Goal: Task Accomplishment & Management: Manage account settings

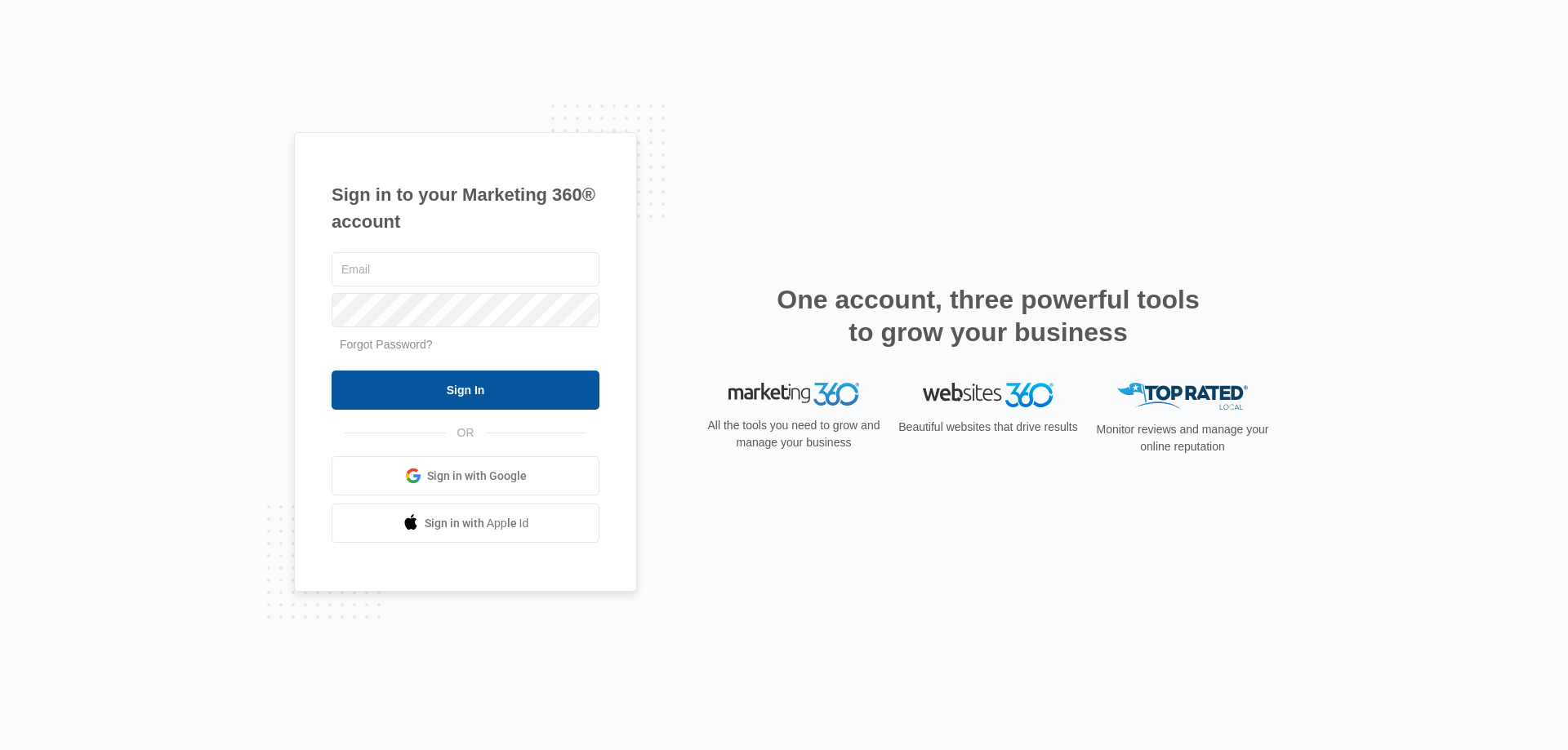
type input "jpeltonovich@empirebeautyschools.com"
click at [463, 386] on input "Sign In" at bounding box center [466, 389] width 268 height 39
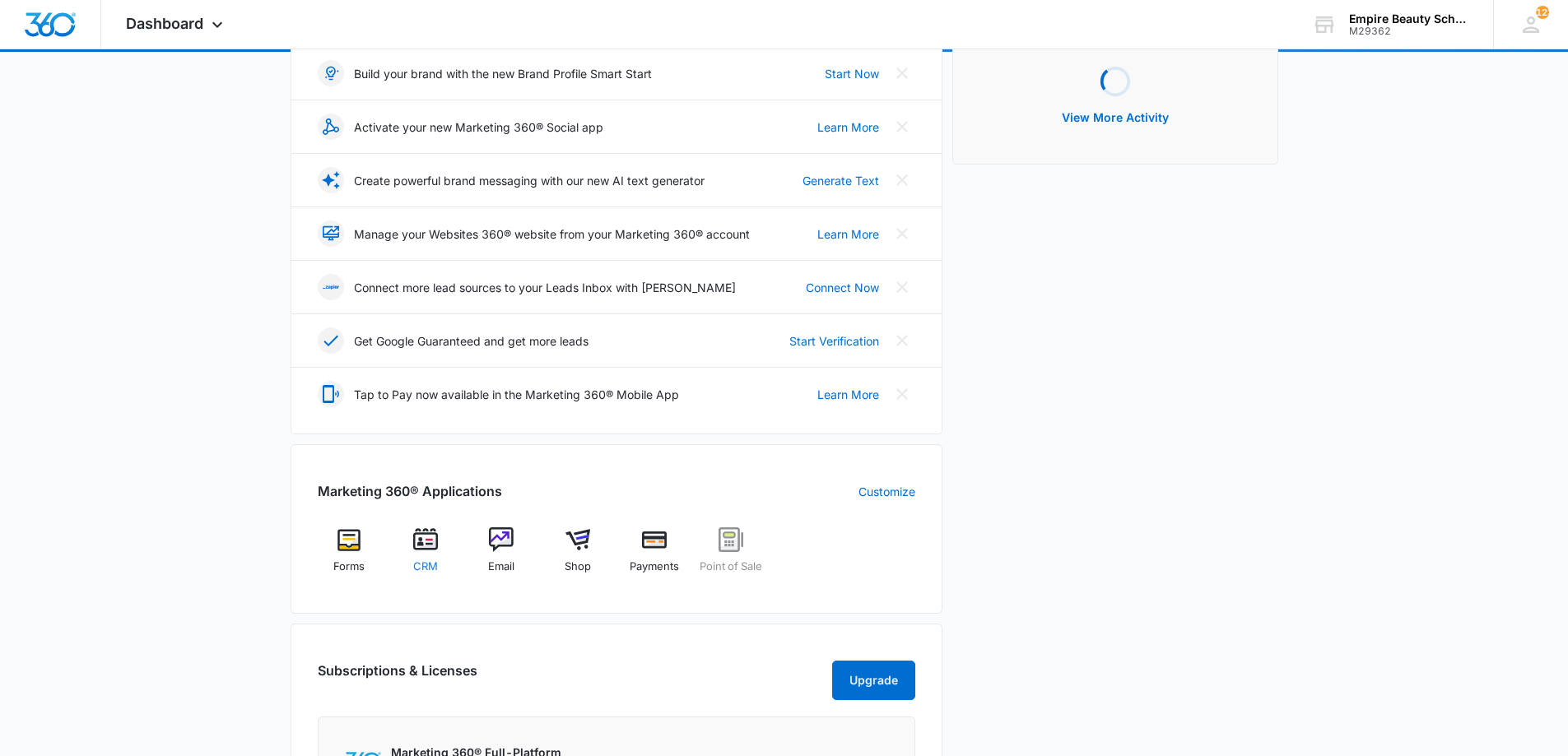
scroll to position [246, 0]
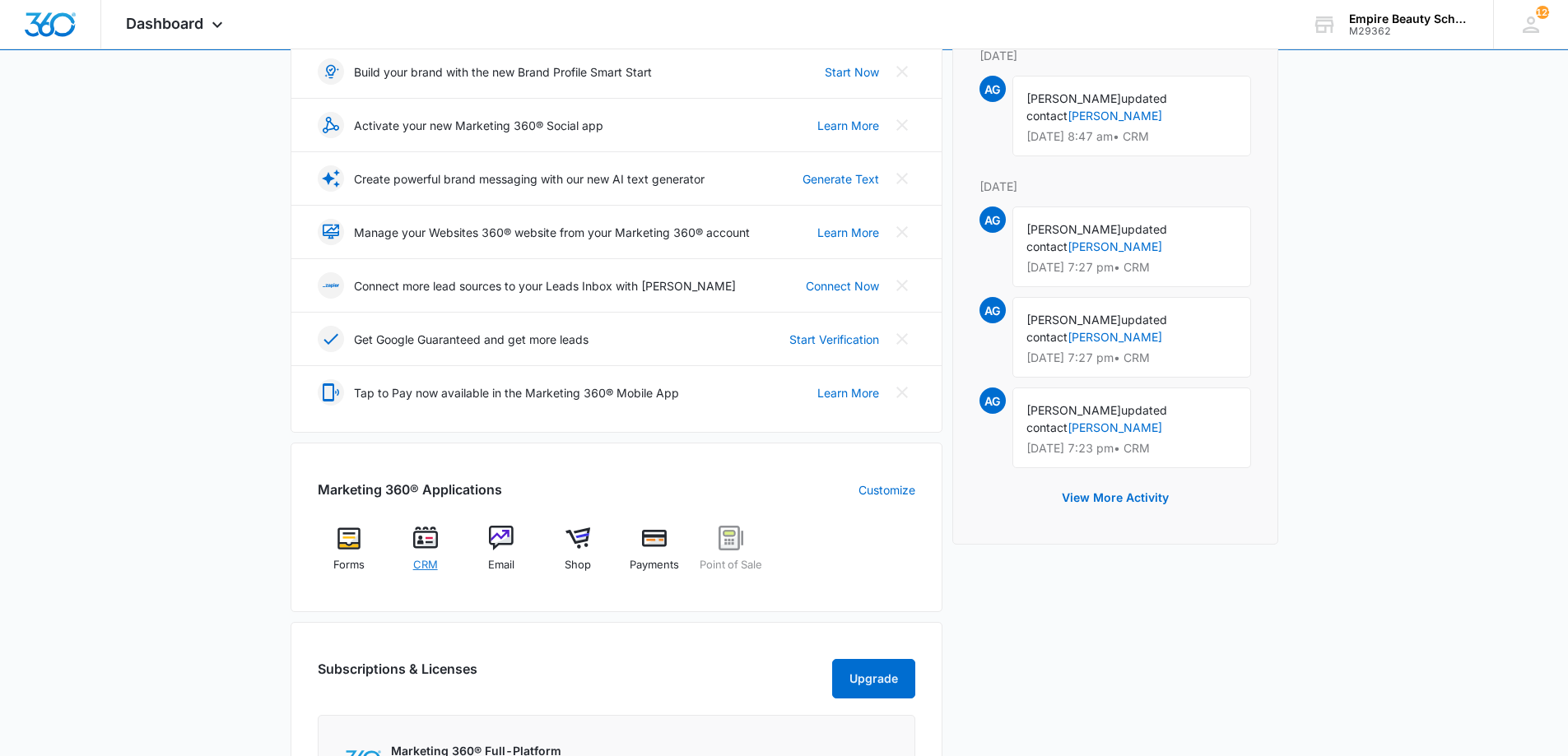
click at [423, 550] on img at bounding box center [425, 538] width 25 height 25
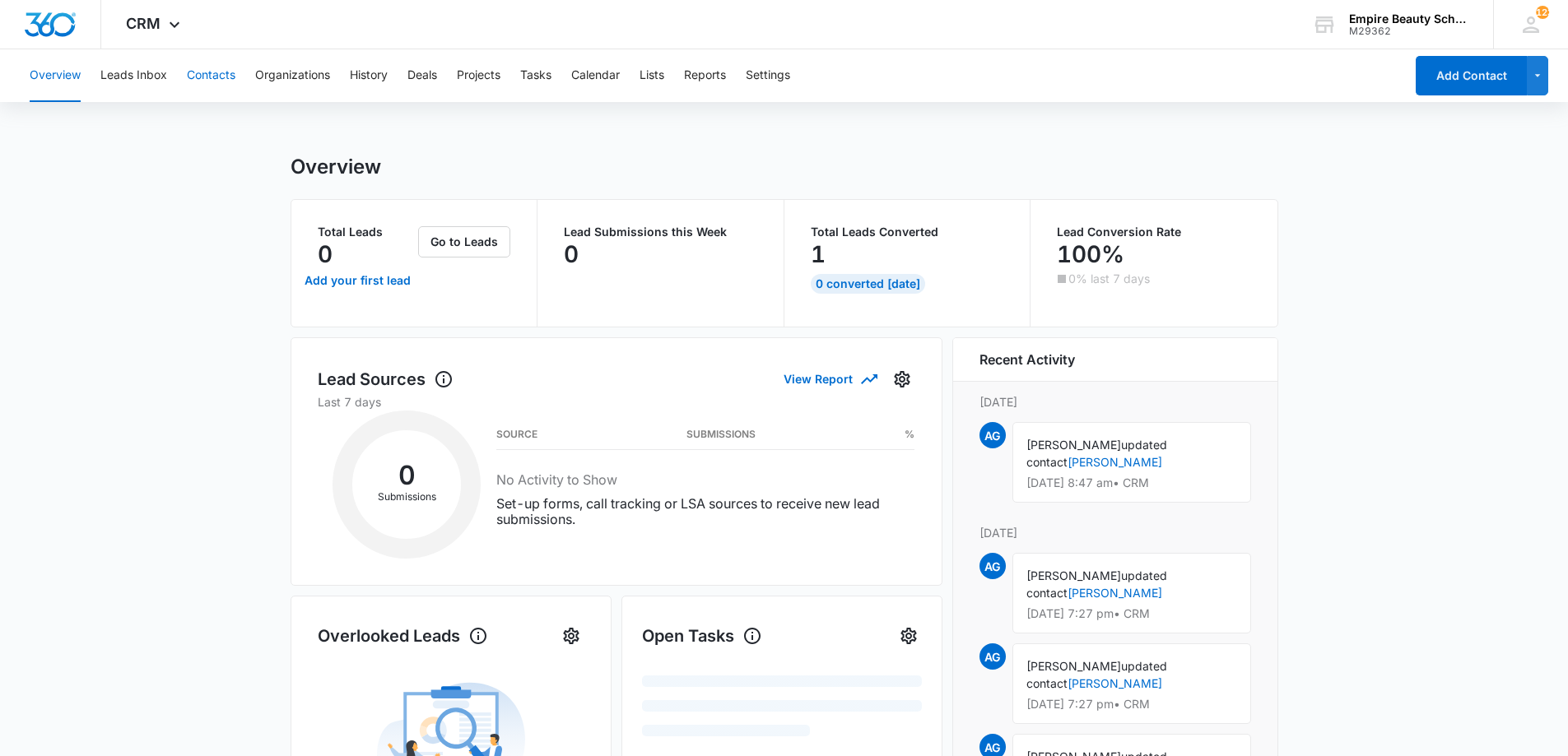
click at [220, 77] on button "Contacts" at bounding box center [211, 76] width 49 height 53
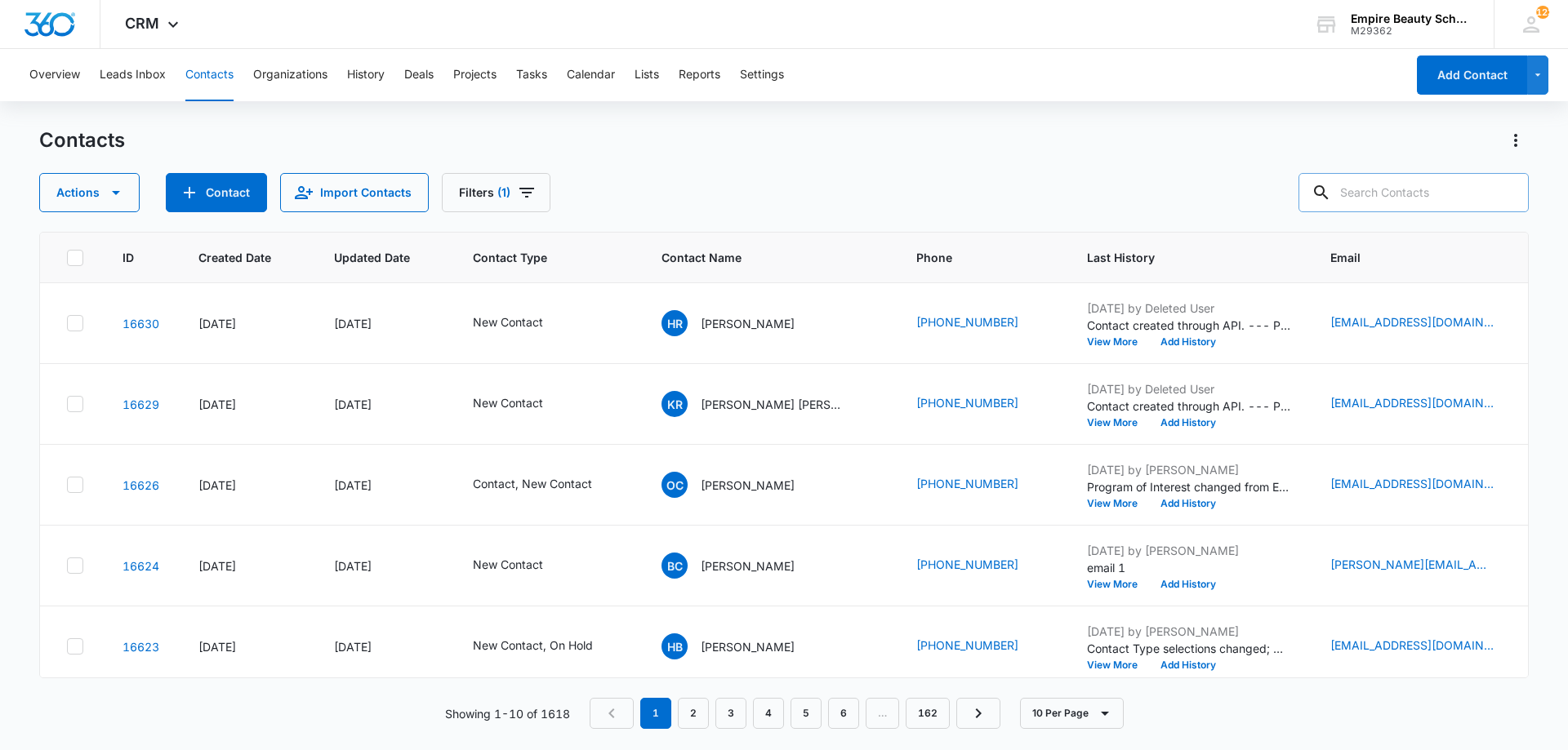
click at [1386, 196] on input "text" at bounding box center [1413, 193] width 230 height 39
type input "strong"
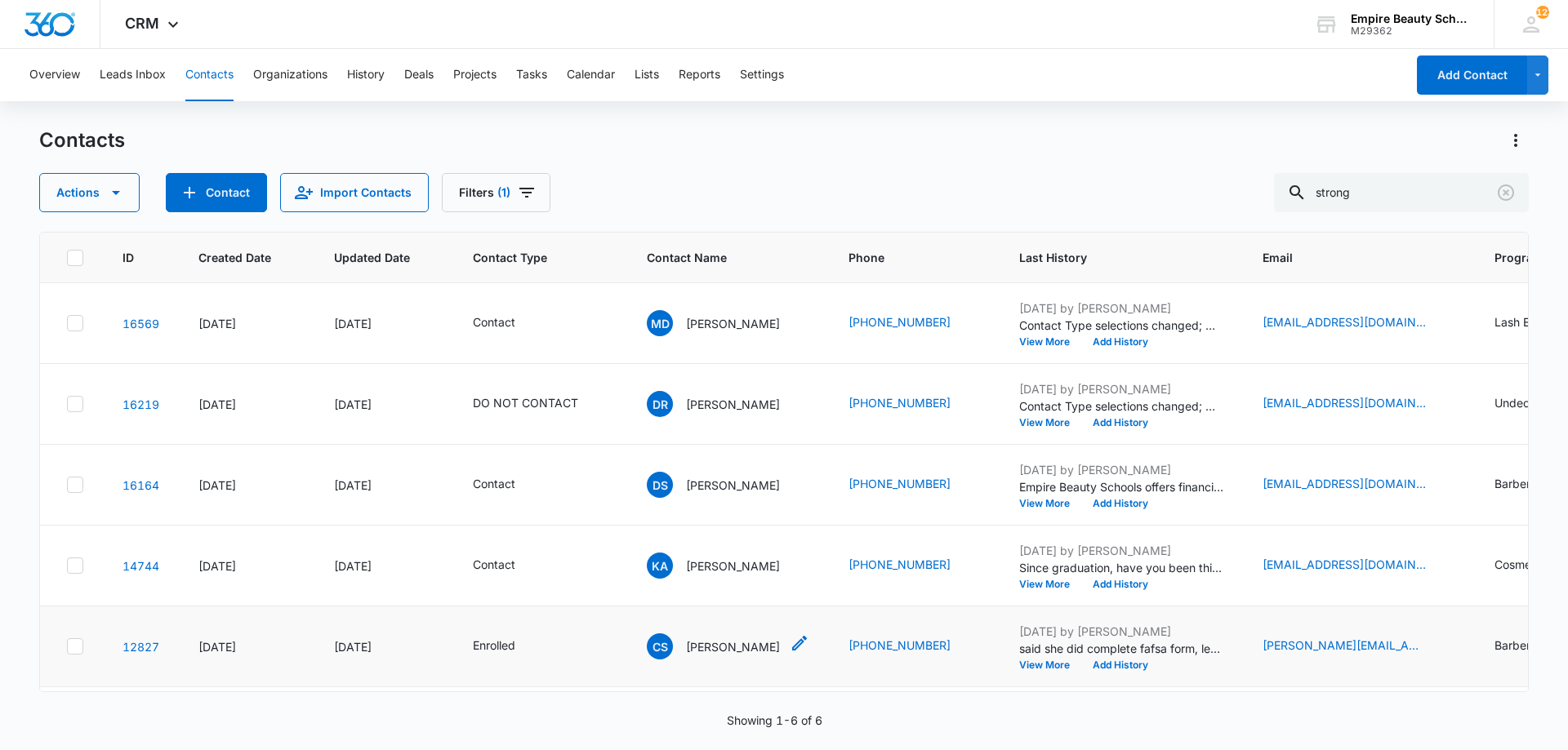
click at [740, 643] on p "[PERSON_NAME]" at bounding box center [733, 647] width 94 height 18
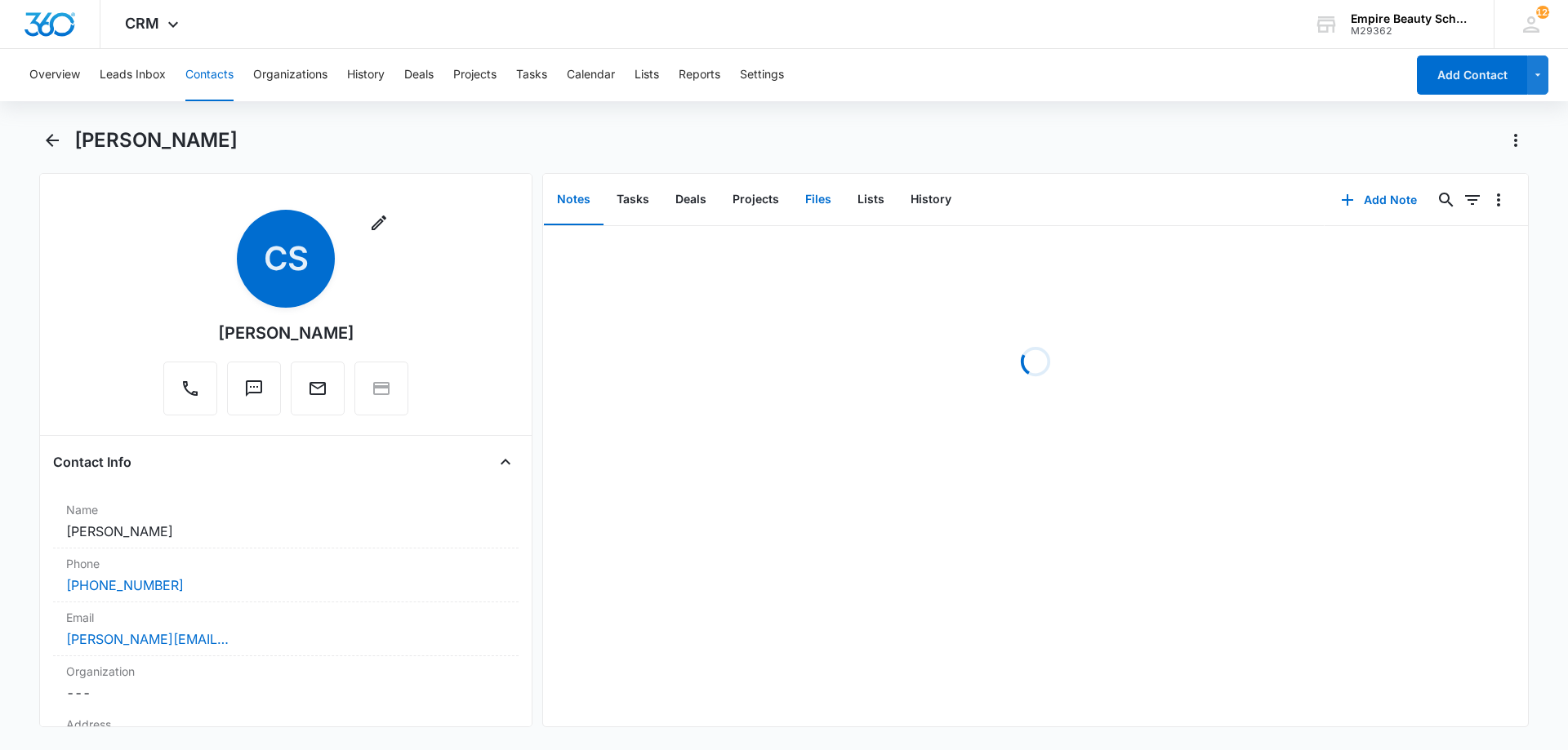
click at [825, 207] on button "Files" at bounding box center [819, 200] width 53 height 51
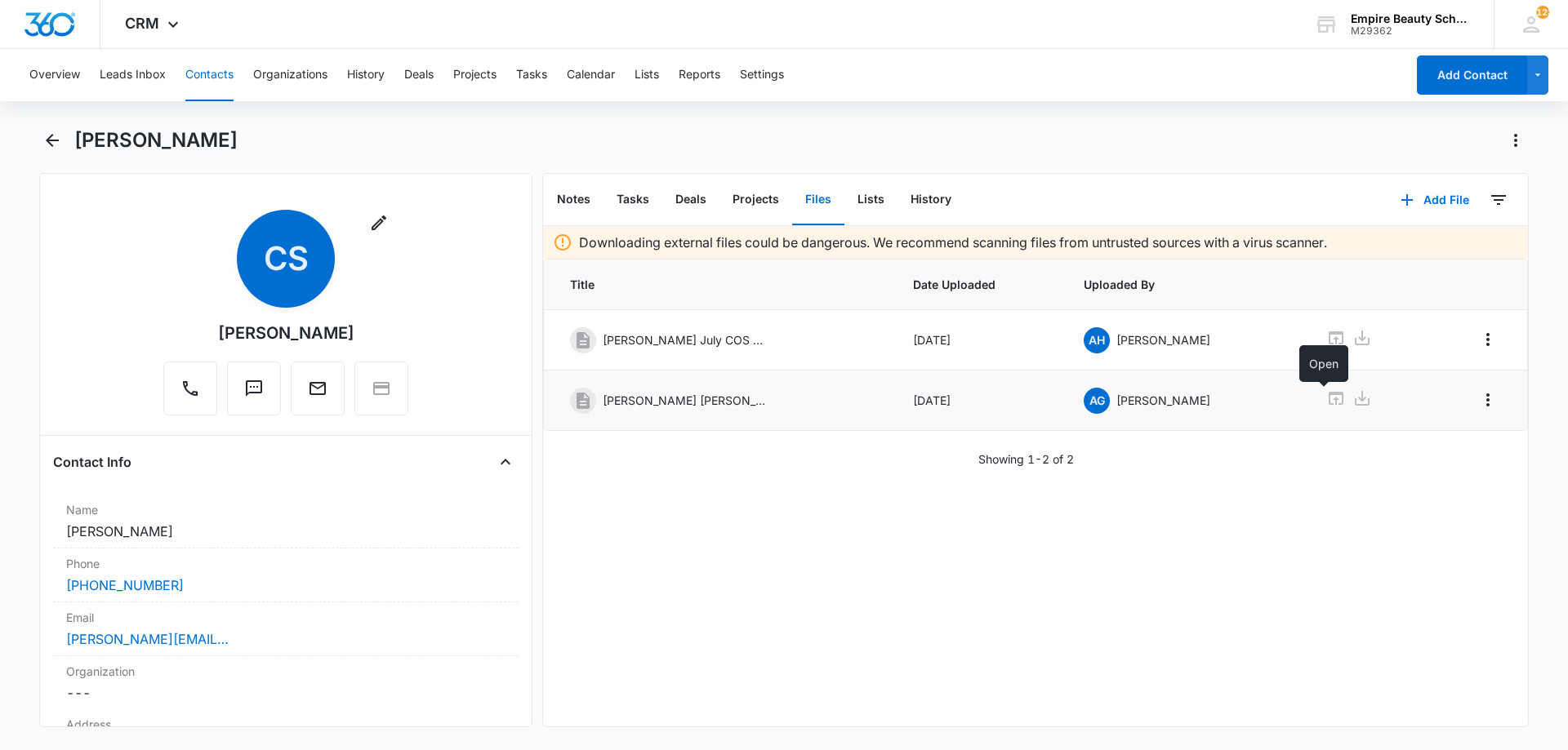
click at [1329, 400] on icon at bounding box center [1336, 398] width 15 height 13
click at [1417, 199] on button "Add File" at bounding box center [1435, 200] width 102 height 39
click at [1410, 250] on div "Upload Files" at bounding box center [1412, 252] width 66 height 11
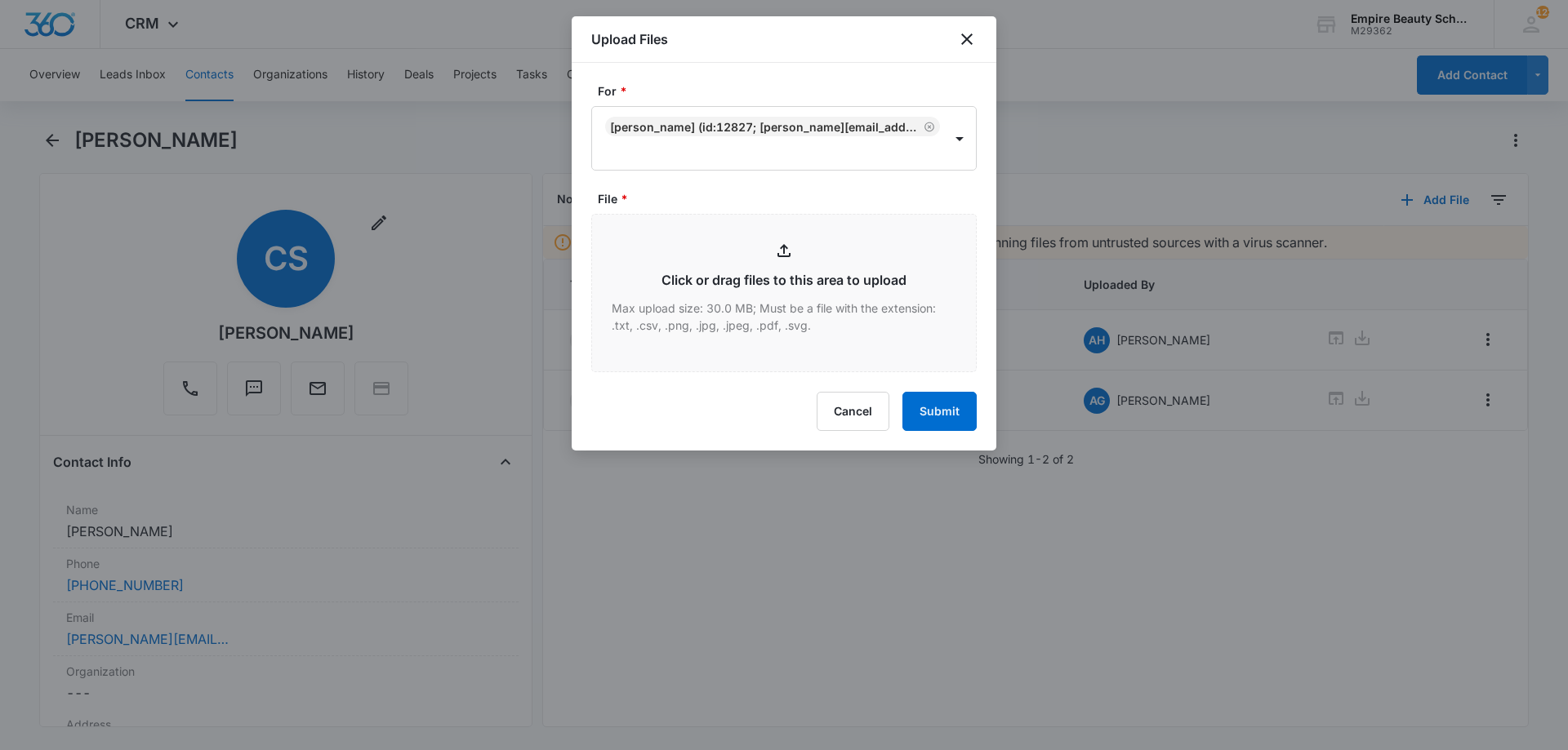
type input "C:\fakepath\[PERSON_NAME] [PERSON_NAME] X [DATE].pdf"
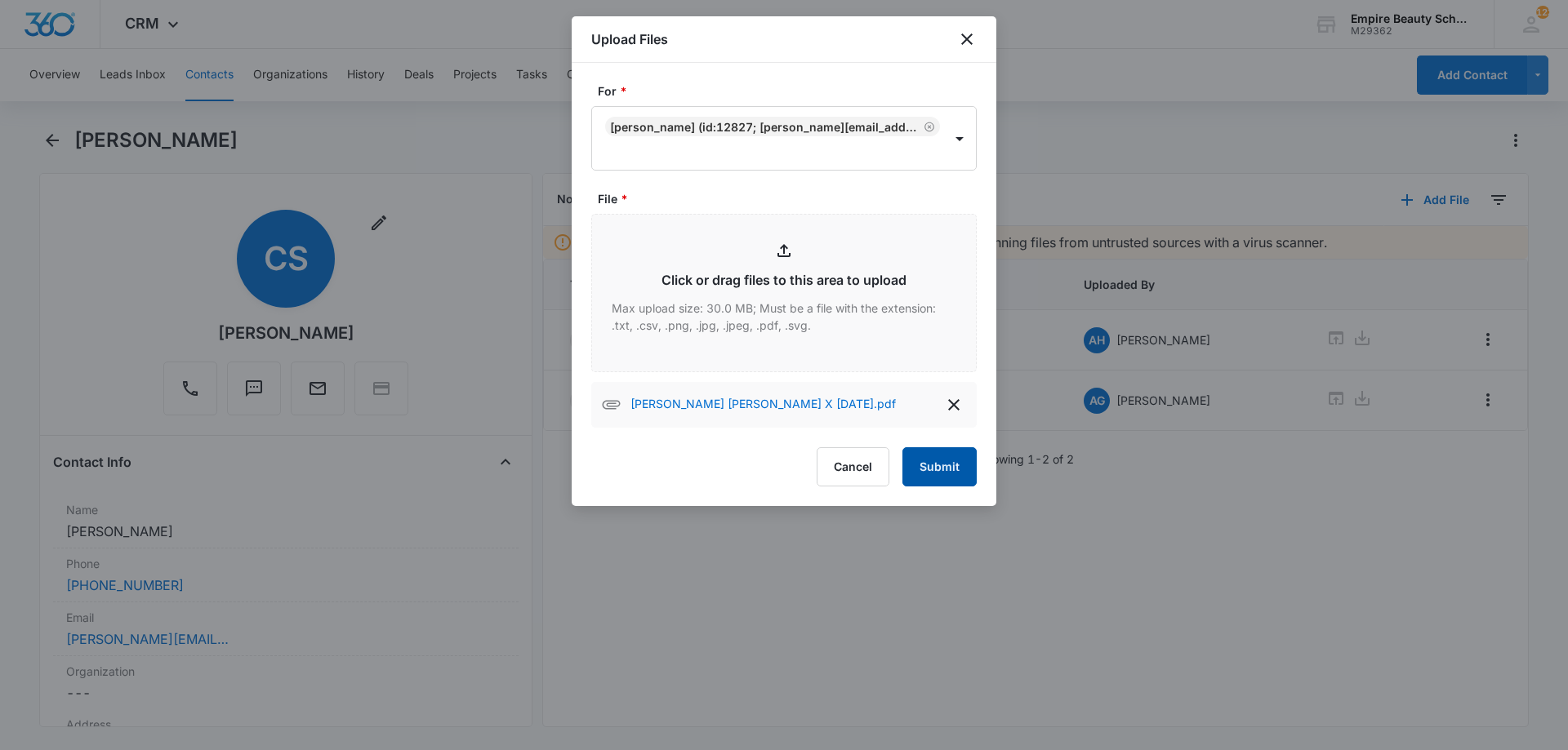
click at [953, 463] on button "Submit" at bounding box center [939, 466] width 74 height 39
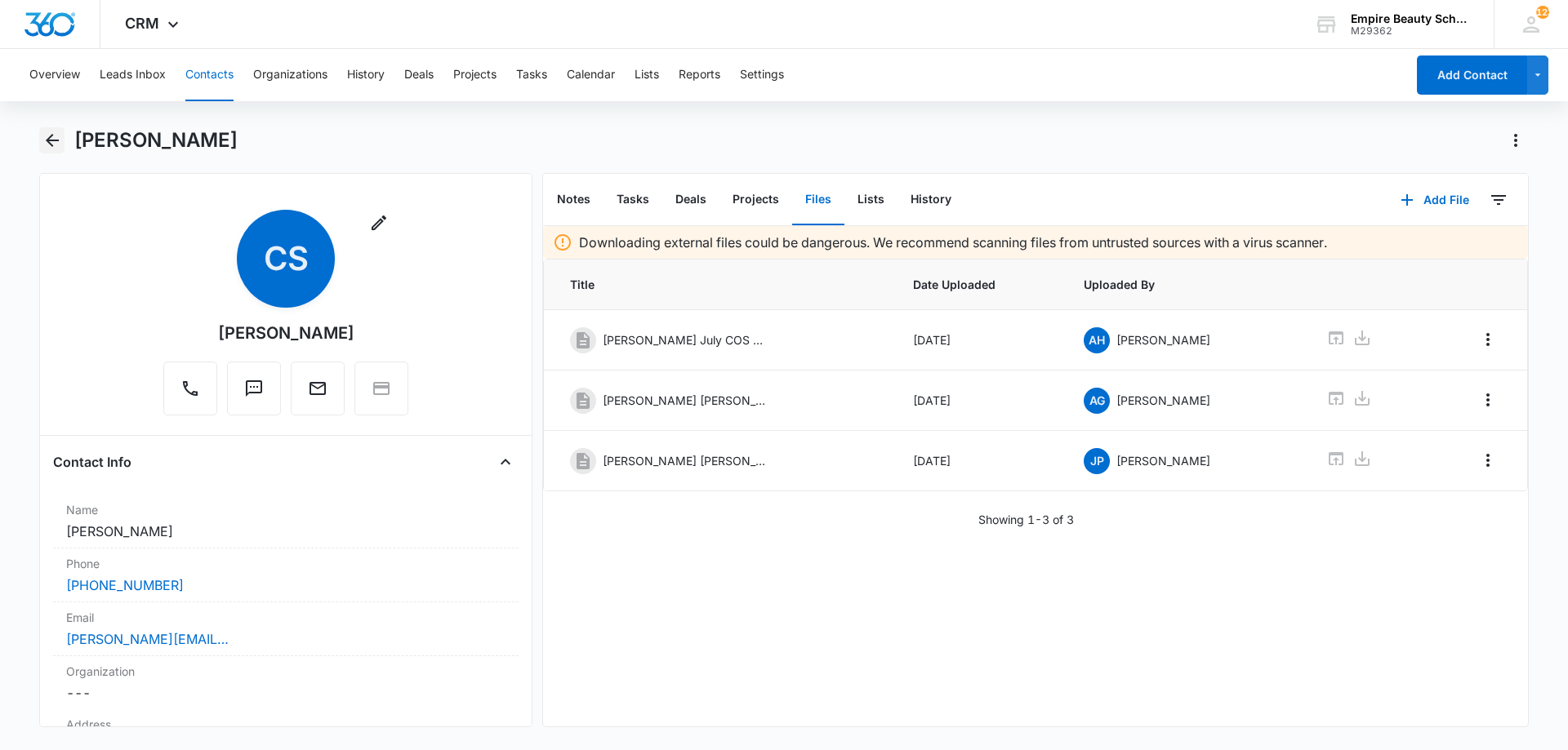
click at [60, 144] on icon "Back" at bounding box center [53, 140] width 19 height 19
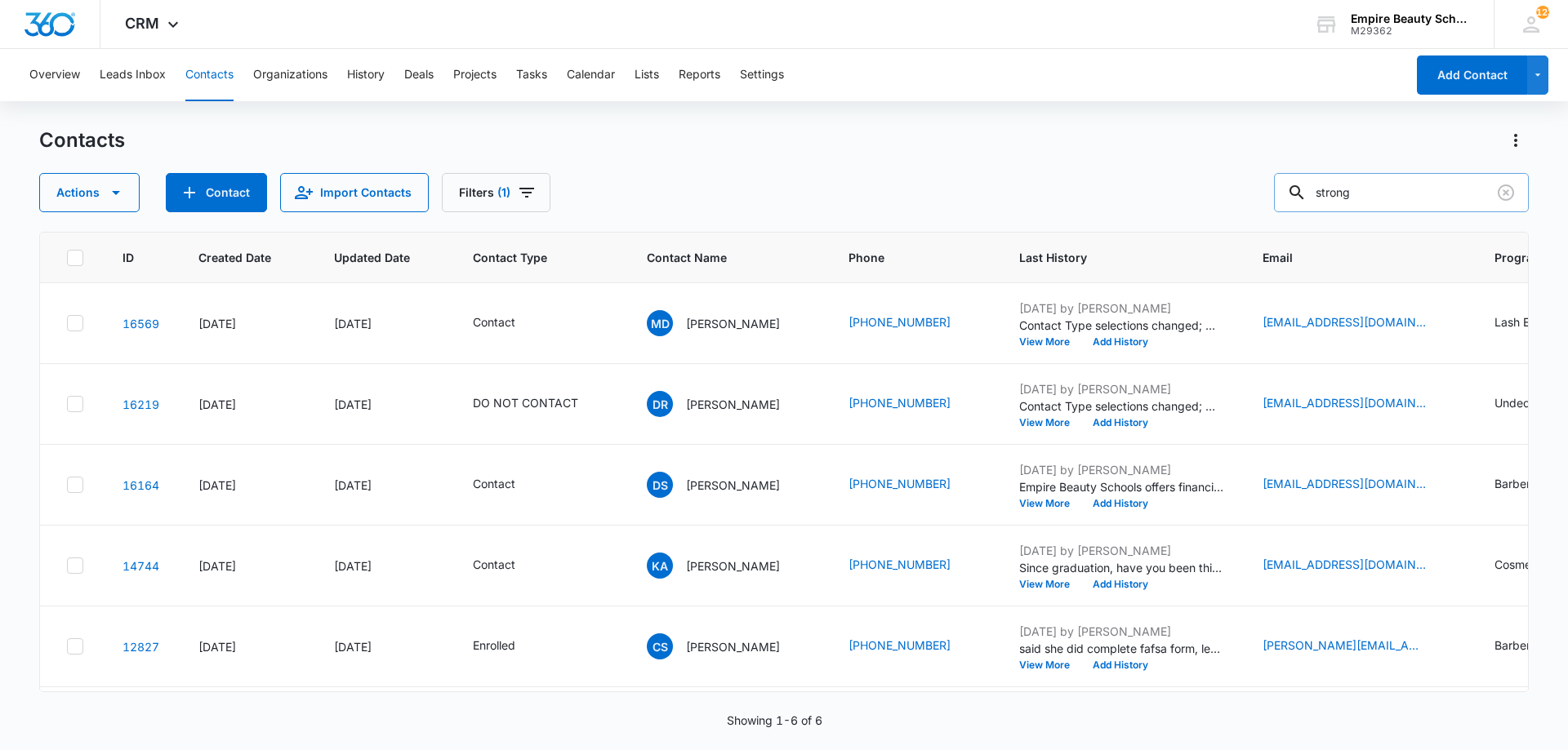
click at [1393, 198] on input "strong" at bounding box center [1401, 193] width 255 height 39
type input "higham"
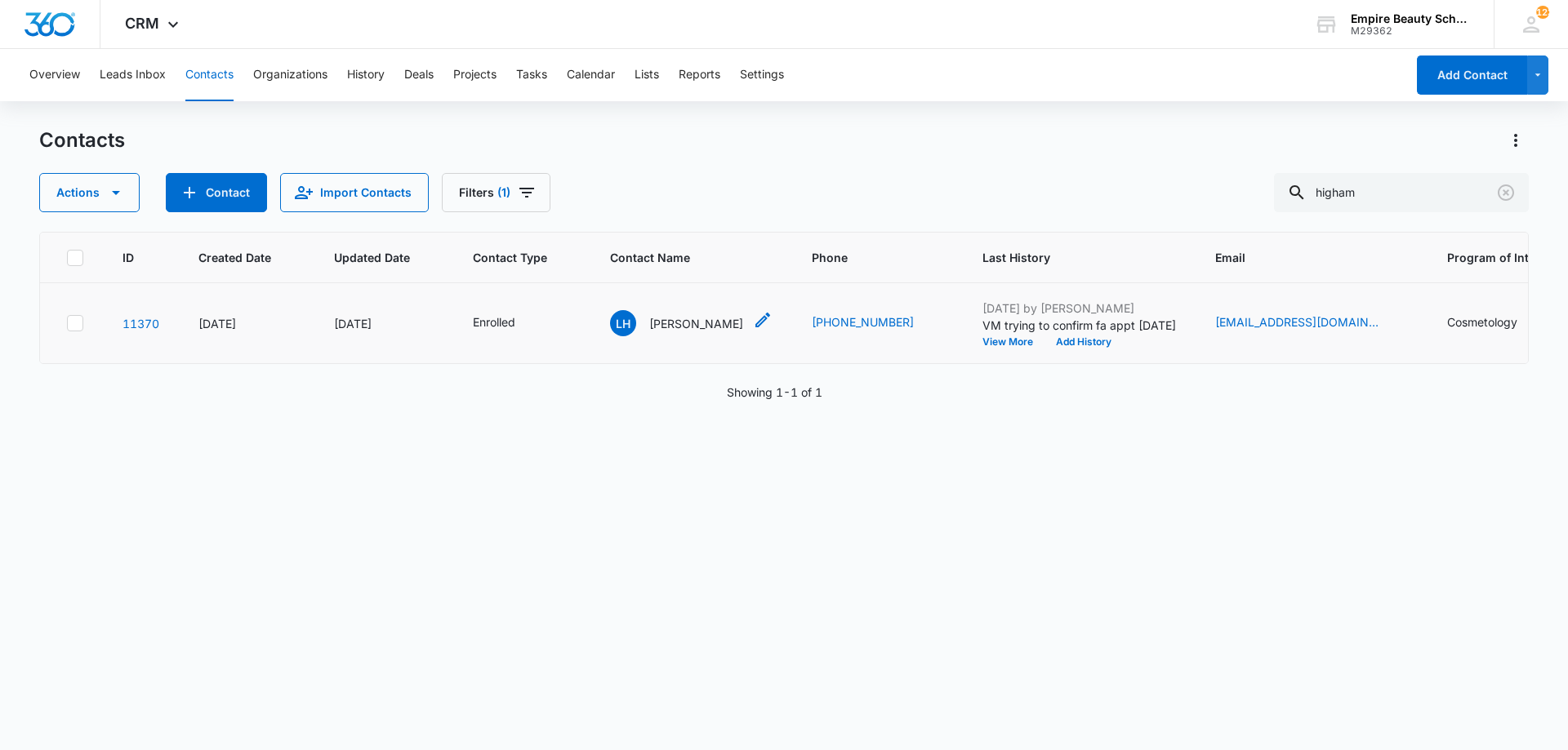
click at [682, 333] on div "LH [PERSON_NAME]" at bounding box center [677, 323] width 133 height 26
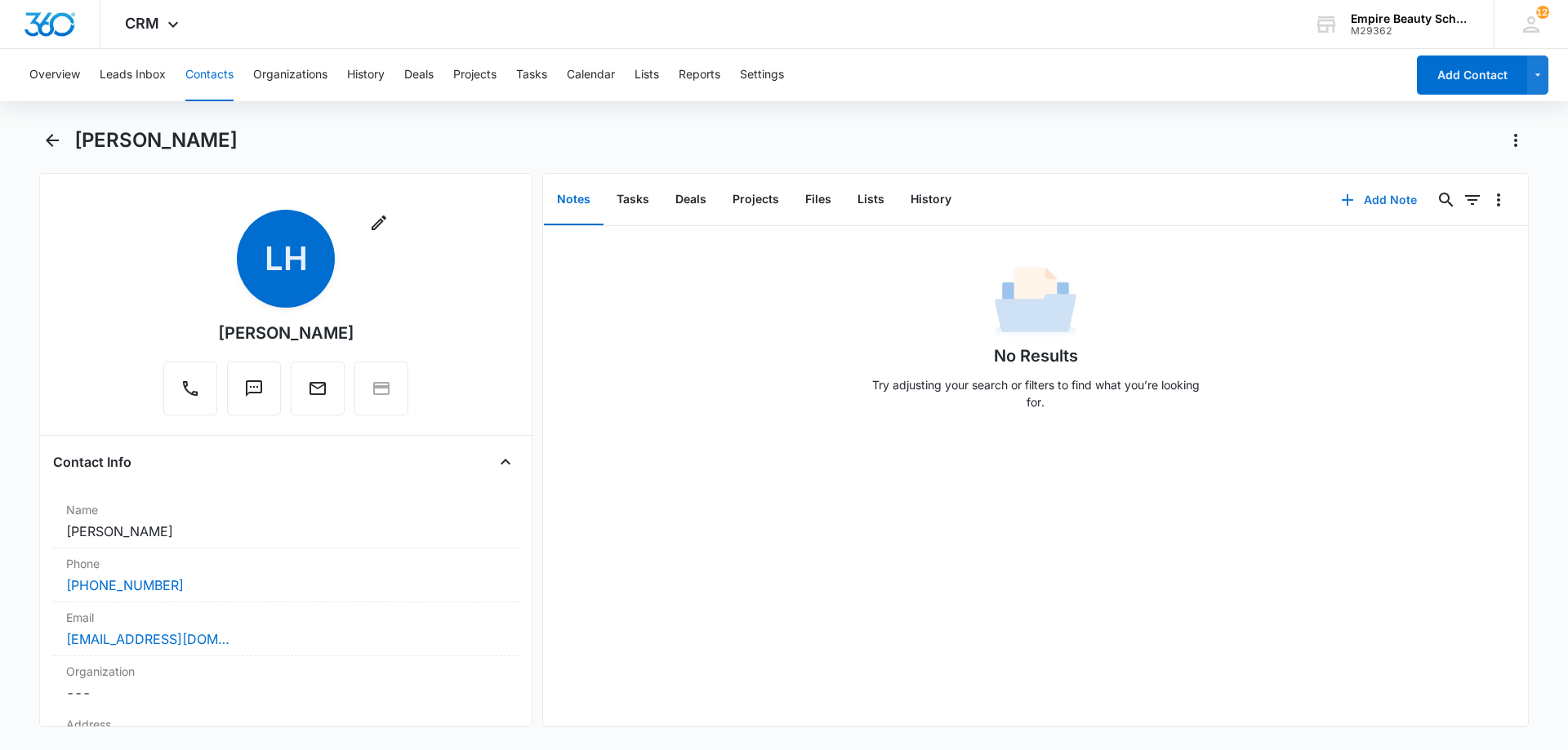
click at [1384, 193] on button "Add Note" at bounding box center [1379, 200] width 109 height 39
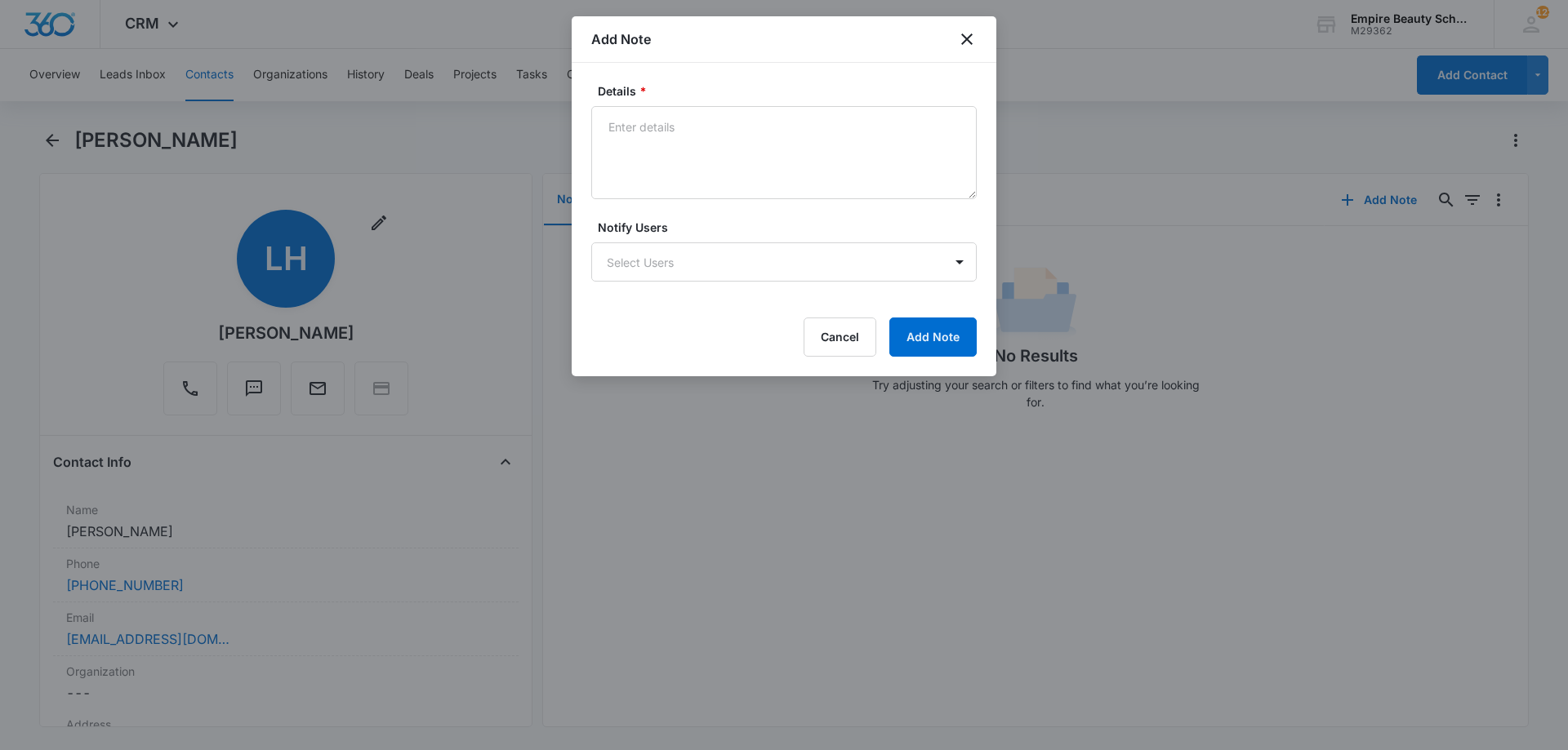
click at [950, 53] on div "Add Note" at bounding box center [784, 39] width 425 height 46
click at [953, 32] on div "Add Note" at bounding box center [784, 39] width 425 height 46
click at [974, 40] on icon "close" at bounding box center [967, 39] width 19 height 19
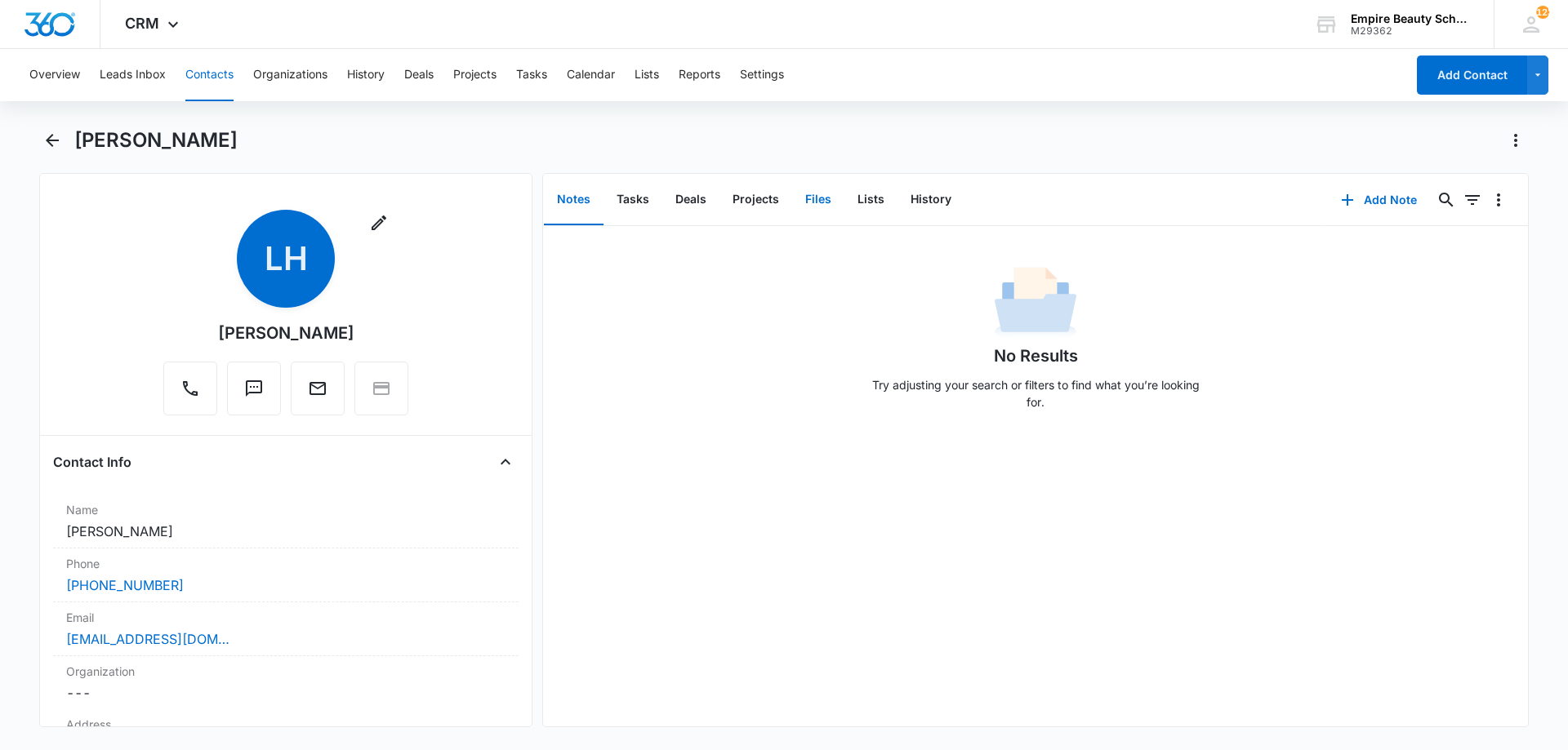
click at [822, 198] on button "Files" at bounding box center [819, 200] width 53 height 51
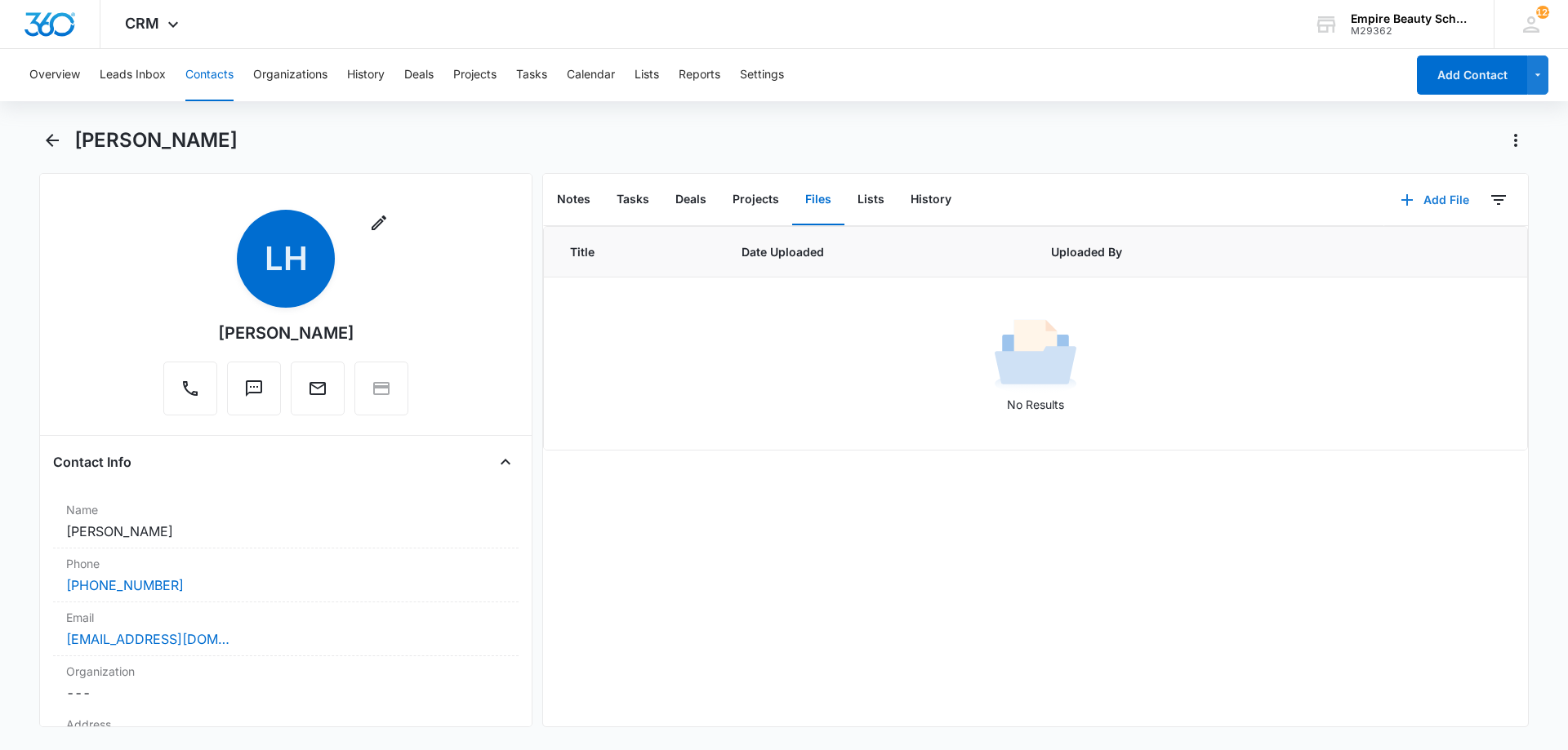
click at [1415, 202] on button "Add File" at bounding box center [1435, 200] width 102 height 39
click at [1404, 254] on div "Upload Files" at bounding box center [1412, 252] width 66 height 11
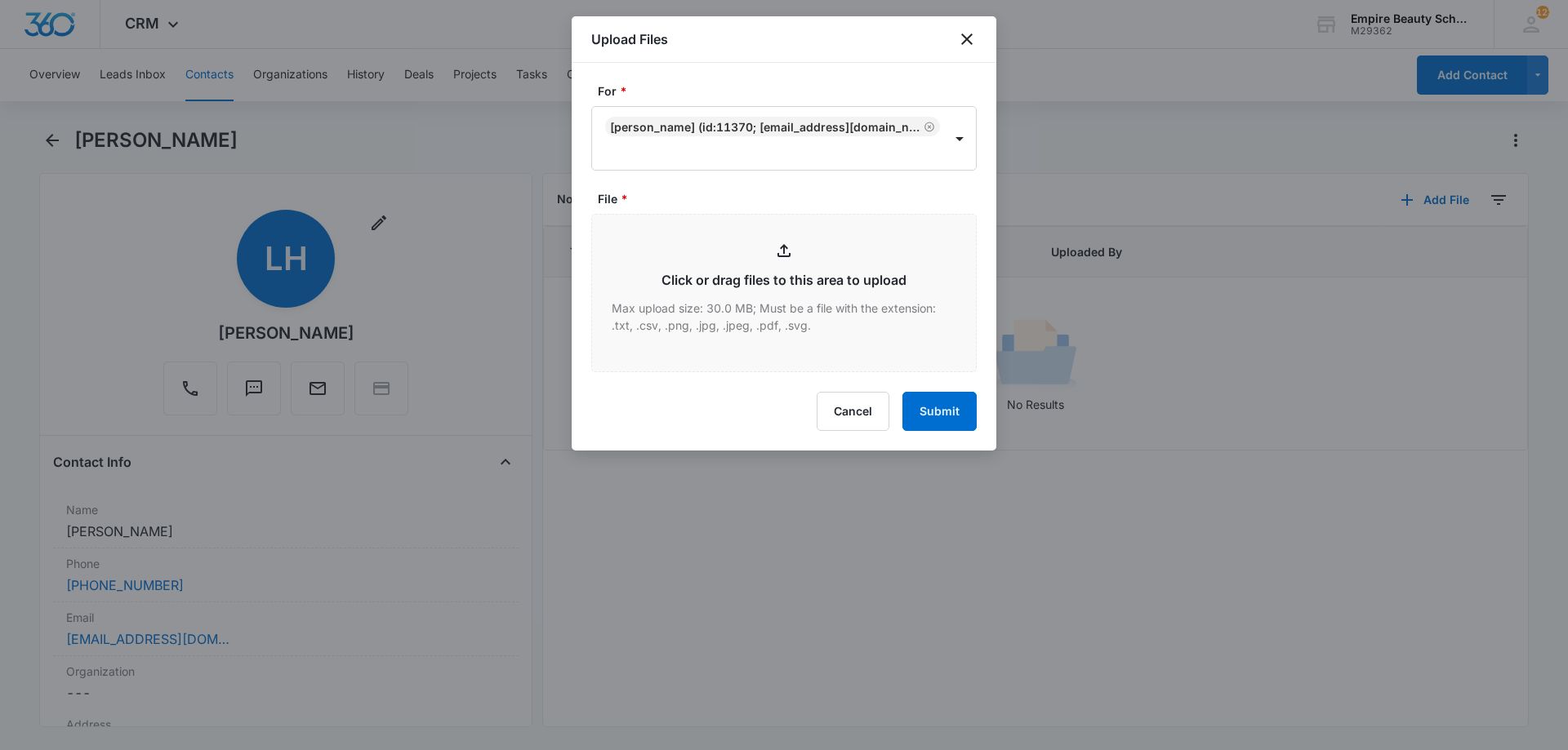
type input "C:\fakepath\[PERSON_NAME] COS X [DATE].pdf"
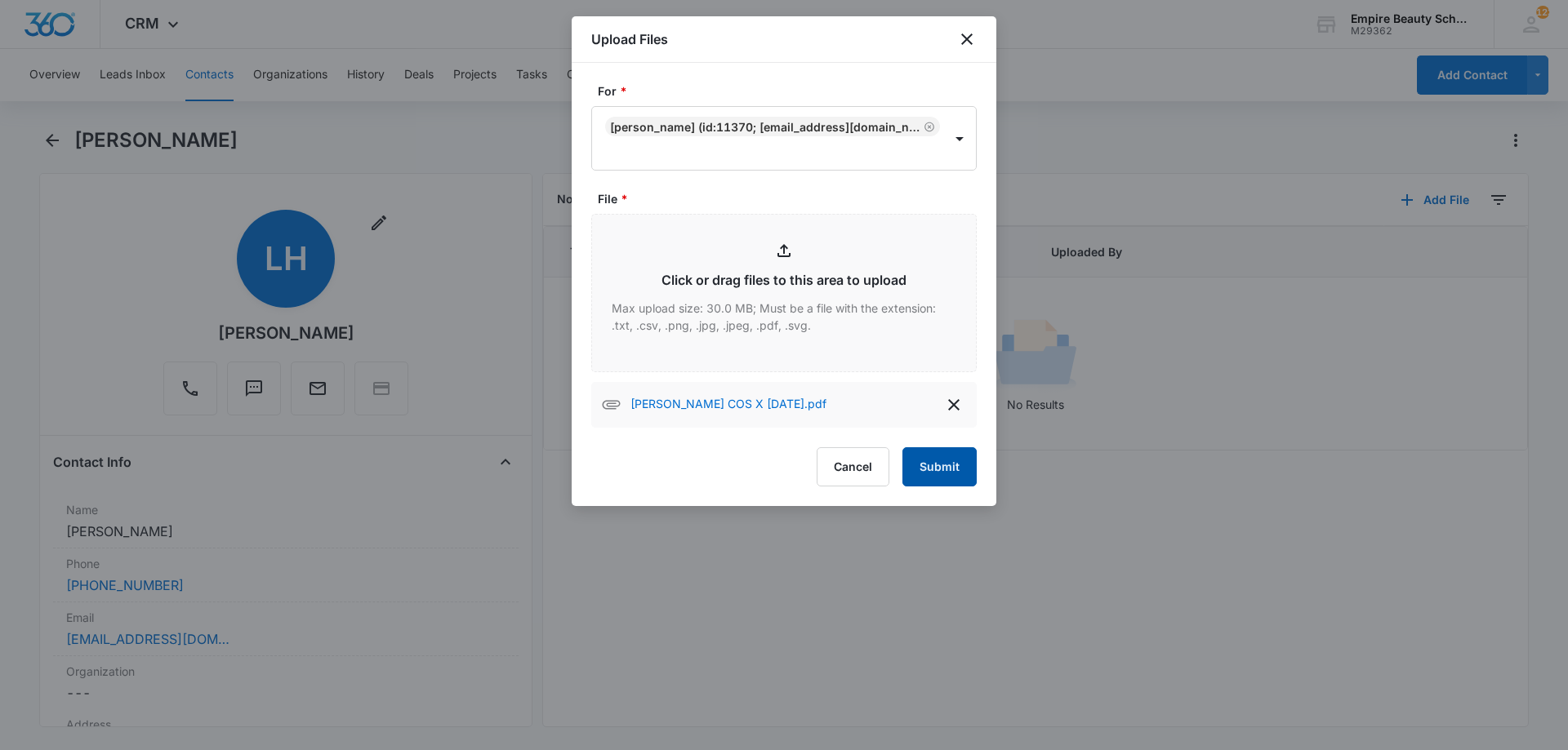
click at [966, 467] on button "Submit" at bounding box center [939, 466] width 74 height 39
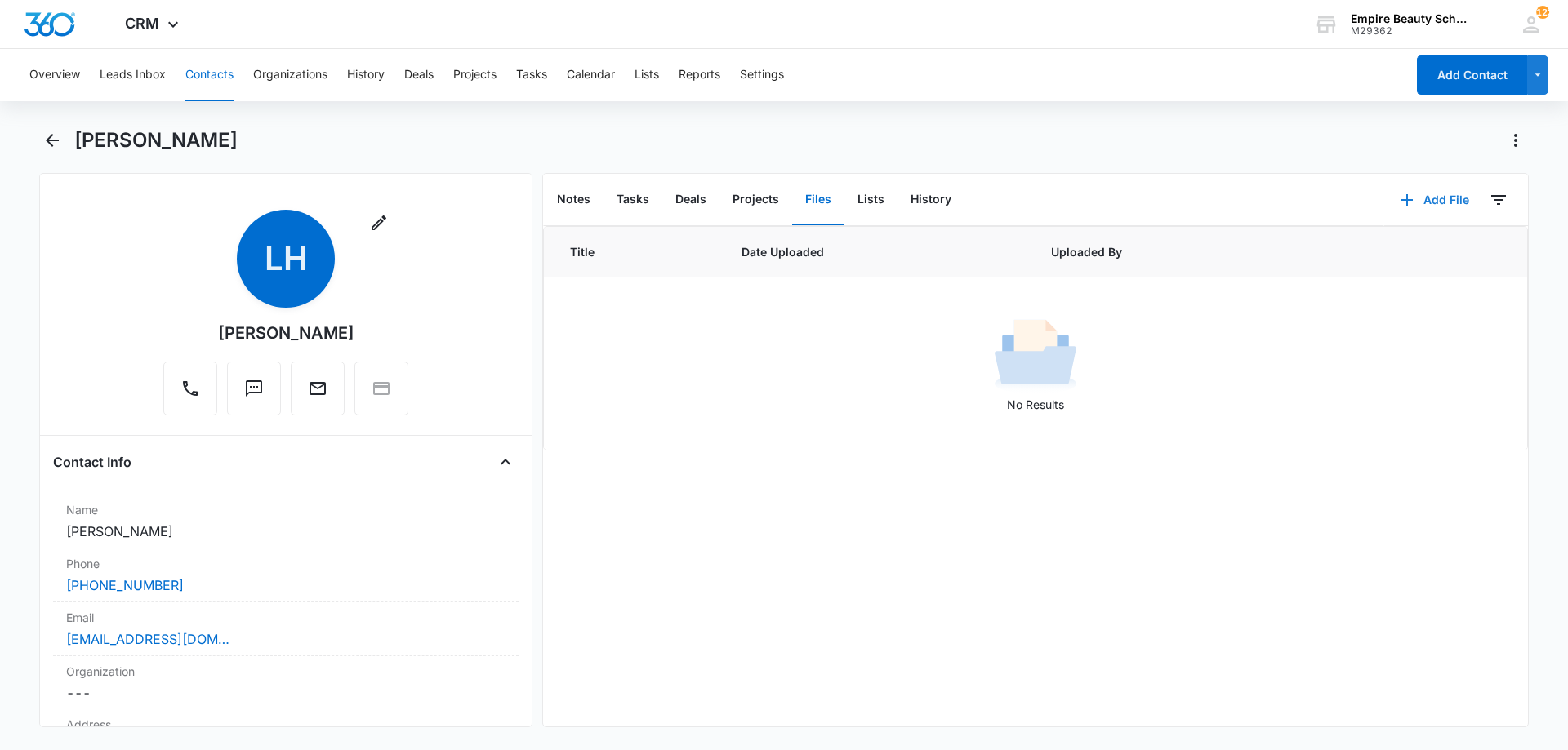
click at [1430, 199] on button "Add File" at bounding box center [1435, 200] width 102 height 39
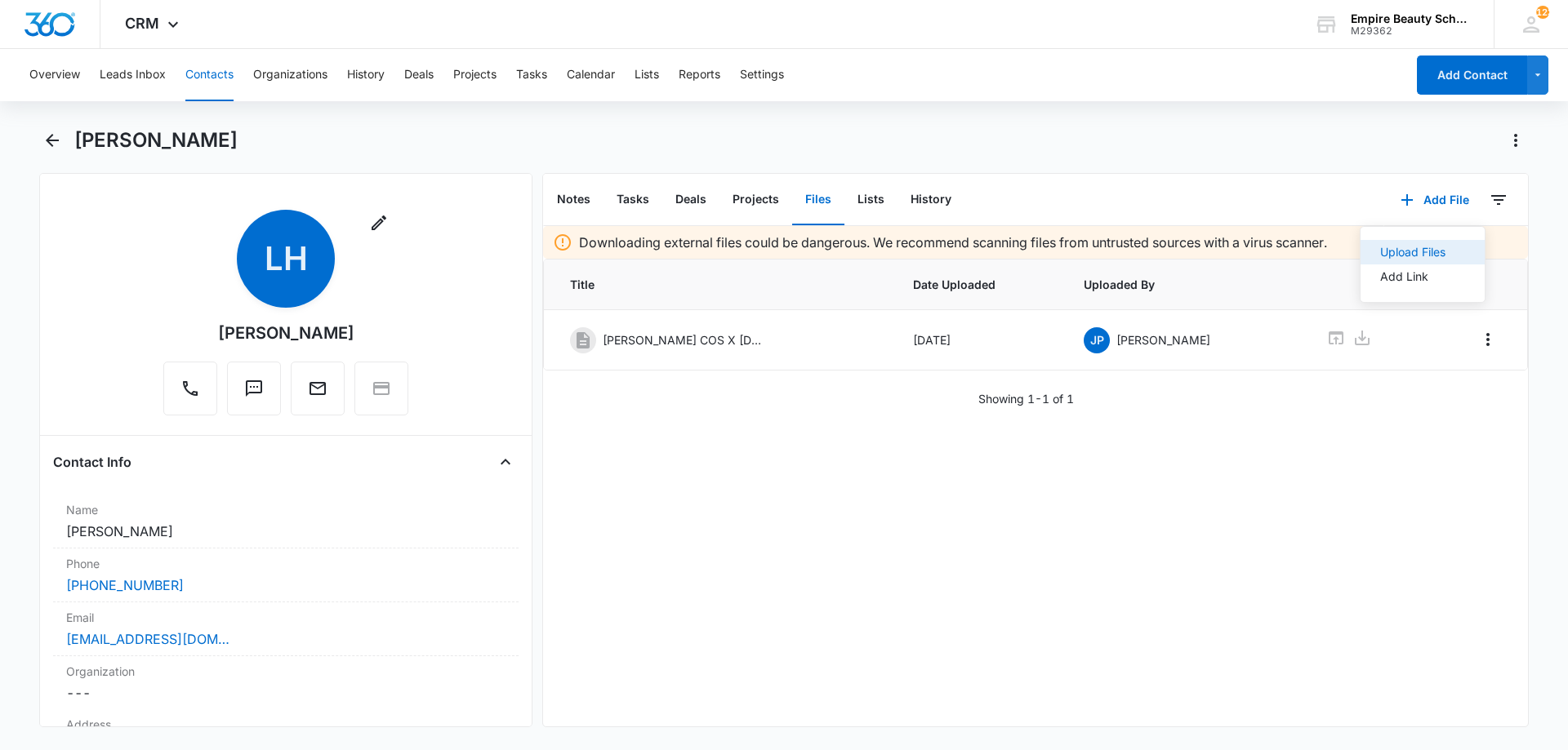
click at [1416, 243] on button "Upload Files" at bounding box center [1423, 252] width 124 height 25
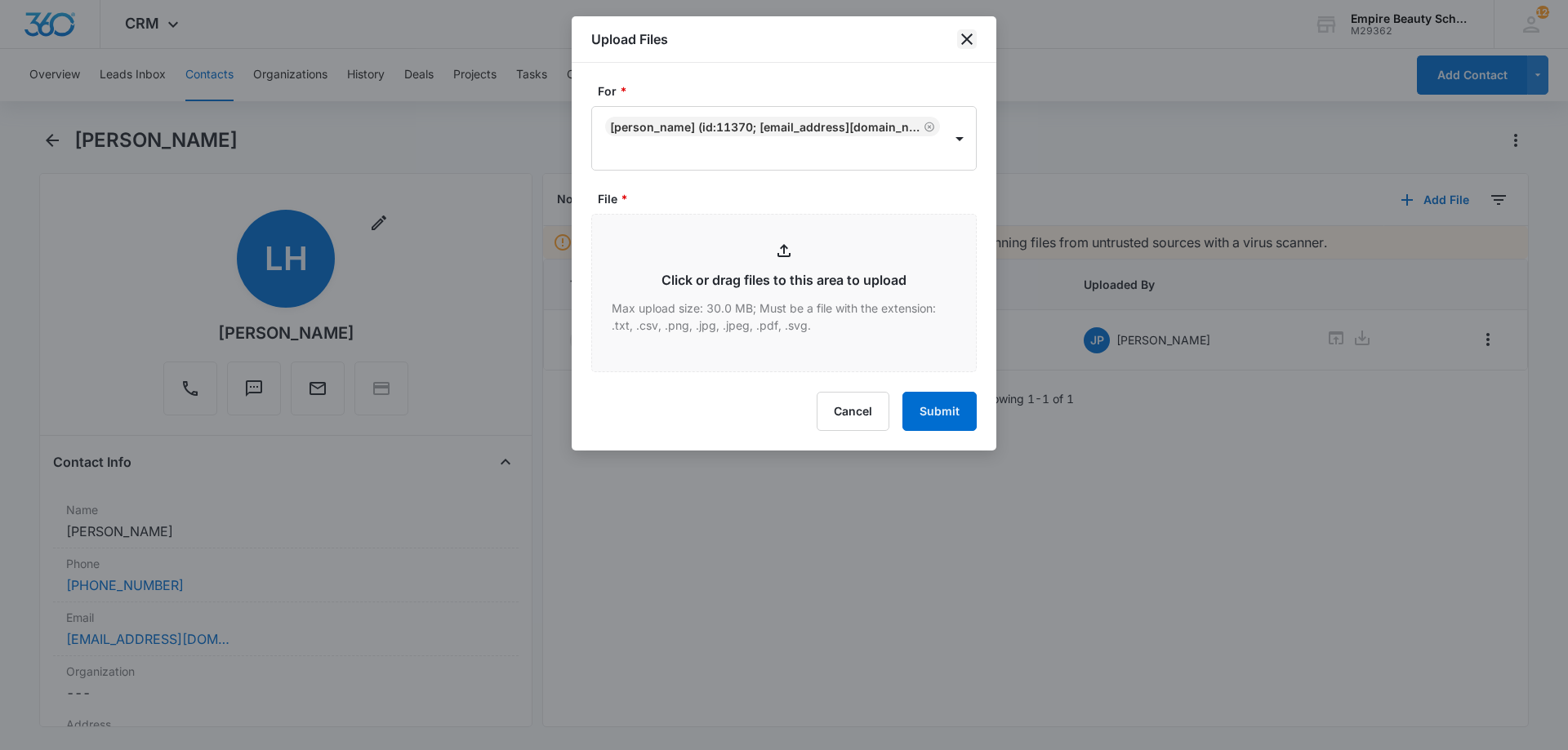
click at [974, 37] on icon "close" at bounding box center [967, 39] width 19 height 19
